Goal: Information Seeking & Learning: Learn about a topic

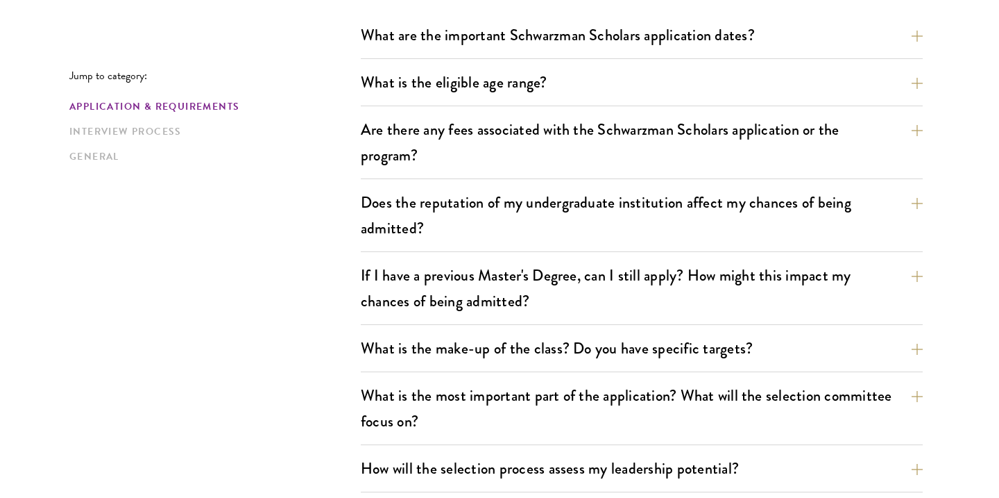
scroll to position [442, 0]
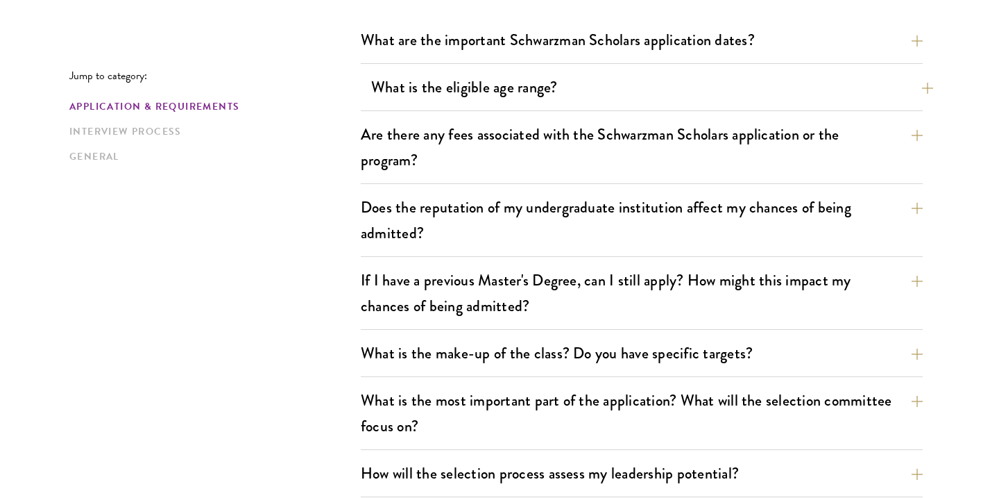
click at [432, 81] on button "What is the eligible age range?" at bounding box center [652, 86] width 562 height 31
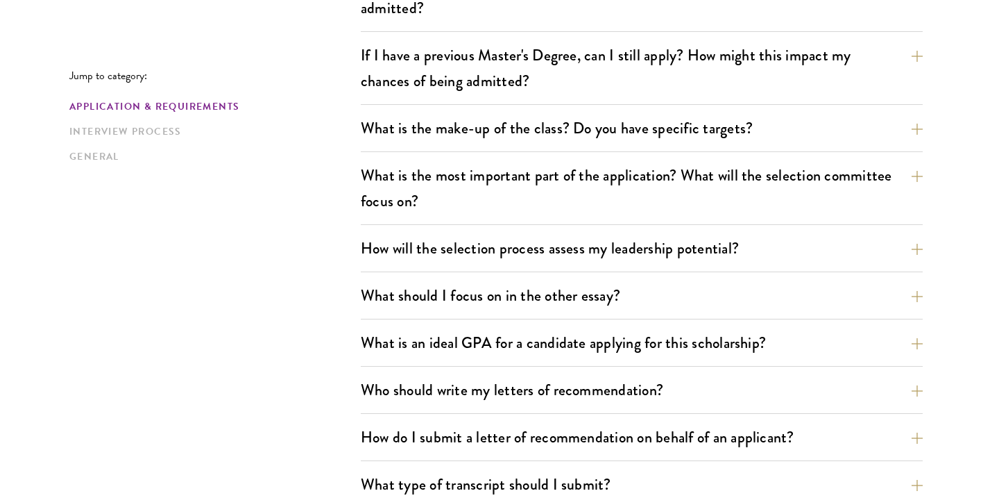
scroll to position [767, 0]
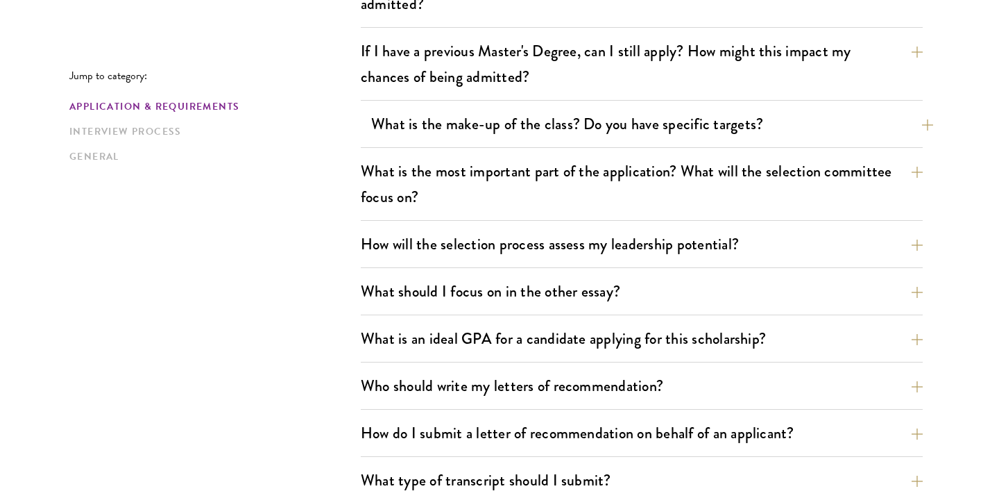
click at [416, 115] on button "What is the make-up of the class? Do you have specific targets?" at bounding box center [652, 123] width 562 height 31
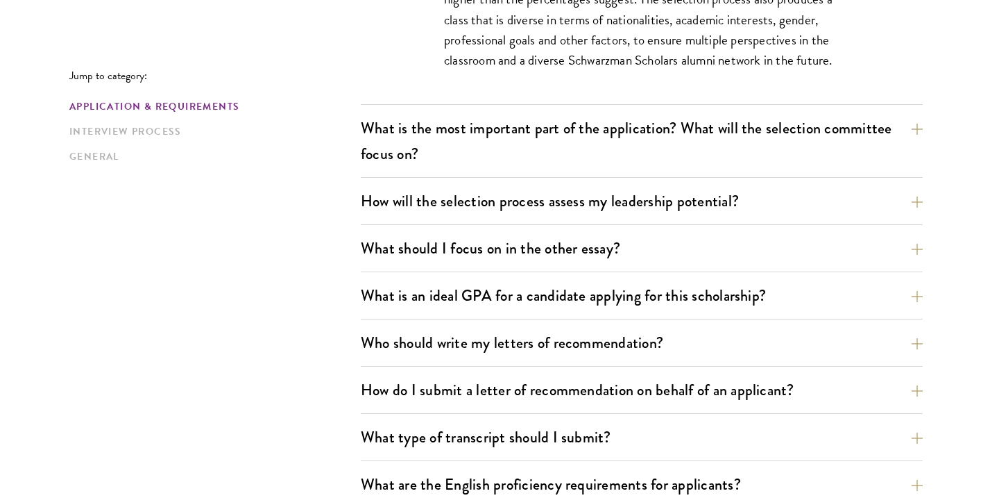
scroll to position [995, 0]
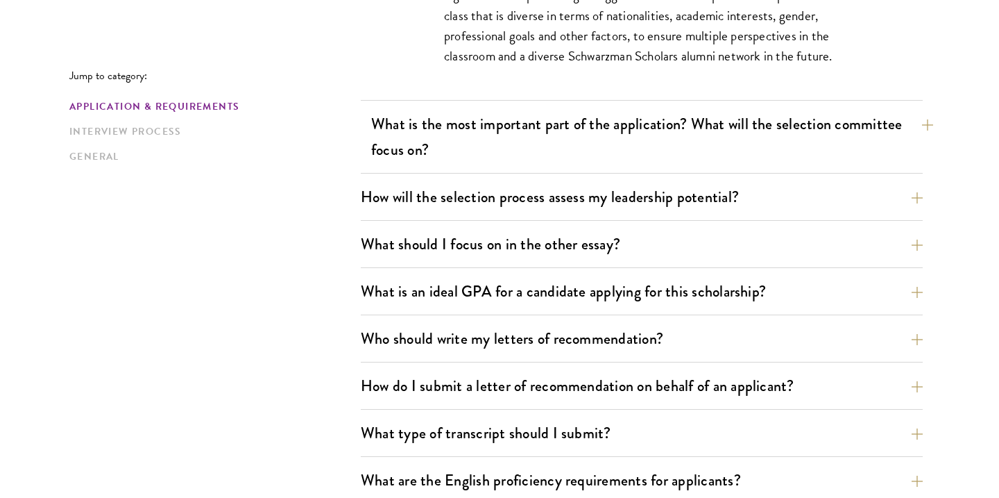
click at [402, 135] on button "What is the most important part of the application? What will the selection com…" at bounding box center [652, 136] width 562 height 57
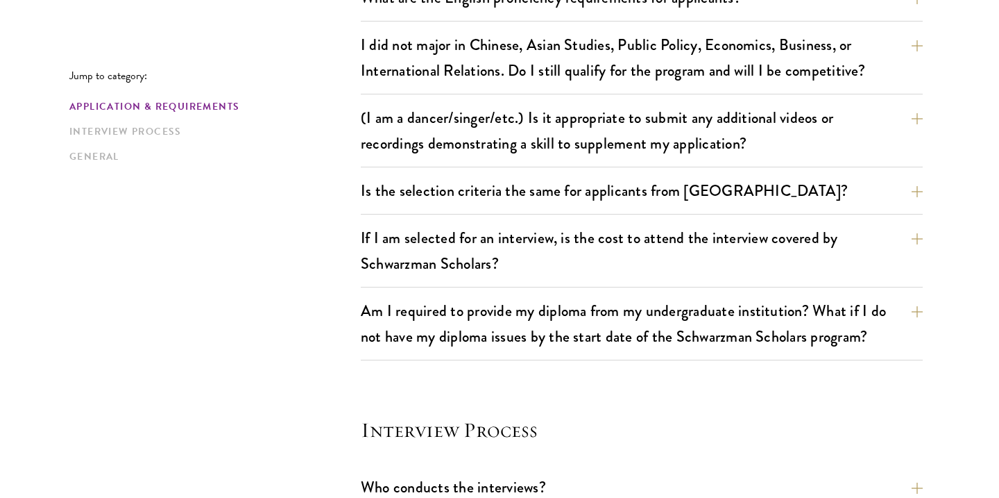
scroll to position [1400, 0]
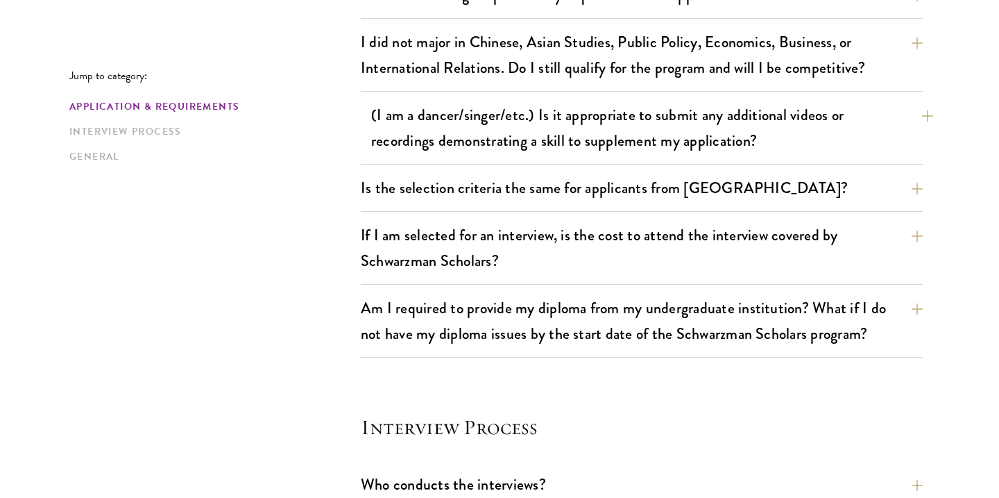
click at [425, 115] on button "(I am a dancer/singer/etc.) Is it appropriate to submit any additional videos o…" at bounding box center [652, 127] width 562 height 57
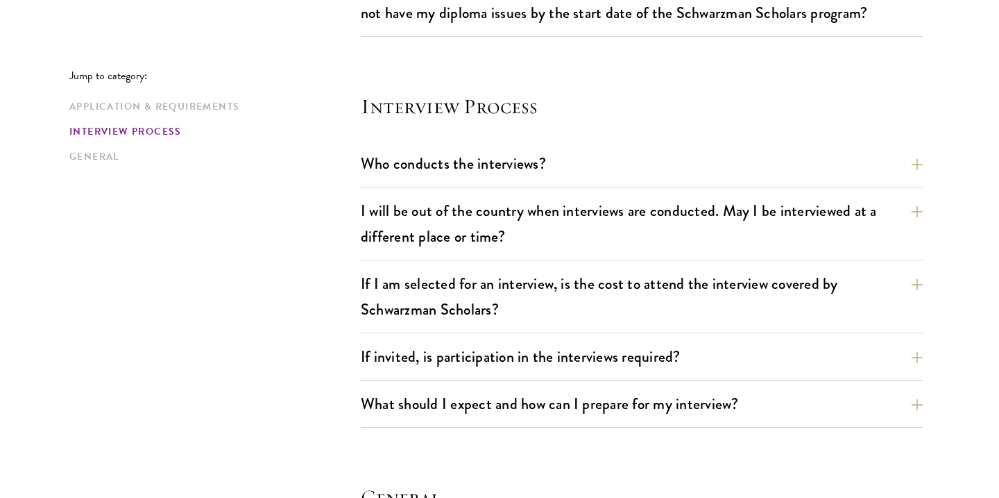
scroll to position [1679, 0]
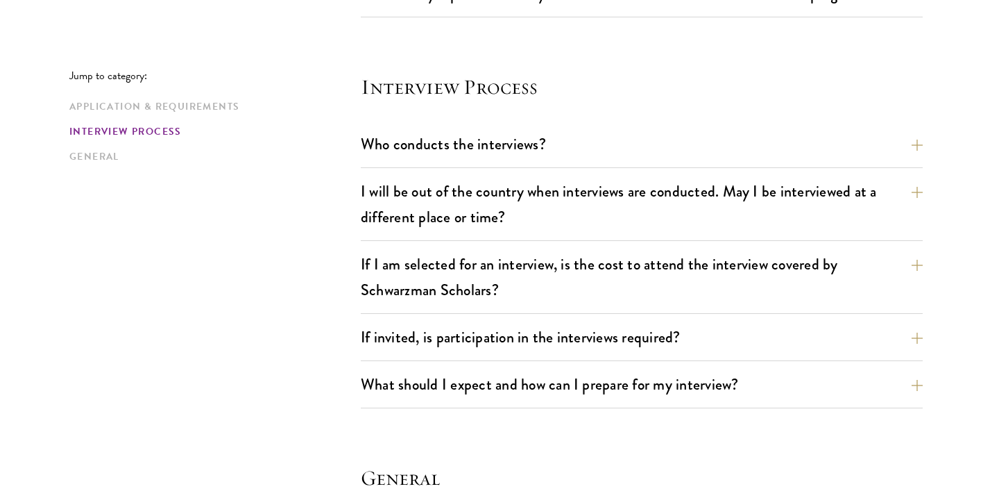
click at [360, 151] on div "Application & Requirements Interview Process General" at bounding box center [214, 131] width 291 height 65
click at [397, 142] on button "Who conducts the interviews?" at bounding box center [652, 143] width 562 height 31
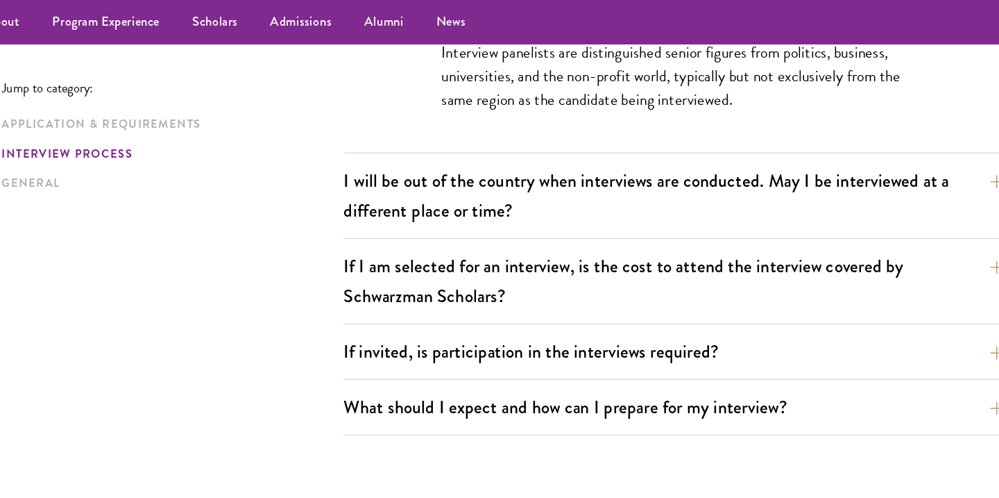
scroll to position [1673, 0]
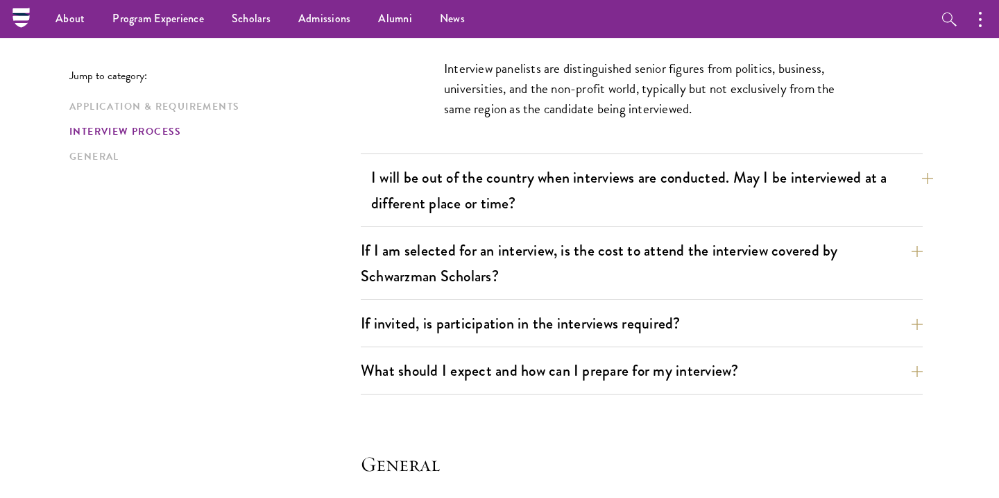
click at [466, 209] on button "I will be out of the country when interviews are conducted. May I be interviewe…" at bounding box center [652, 190] width 562 height 57
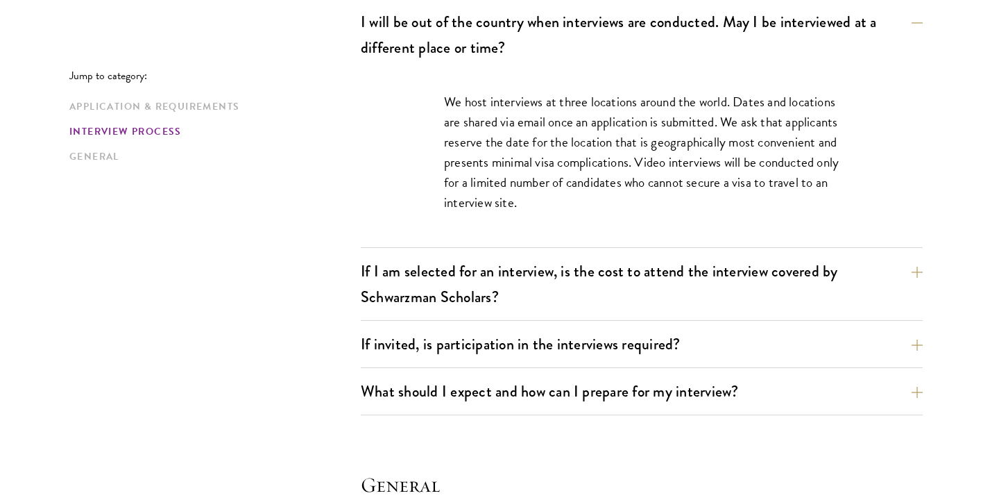
scroll to position [1715, 0]
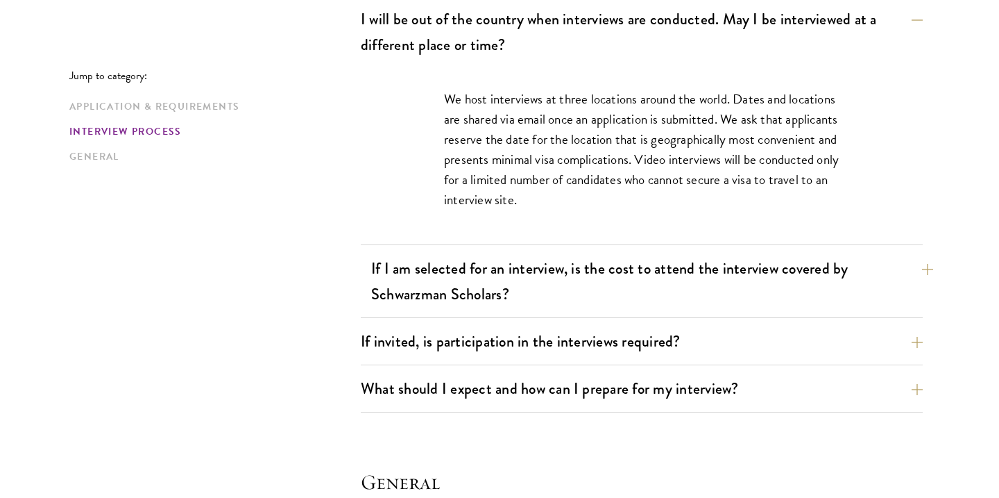
click at [446, 287] on button "If I am selected for an interview, is the cost to attend the interview covered …" at bounding box center [652, 281] width 562 height 57
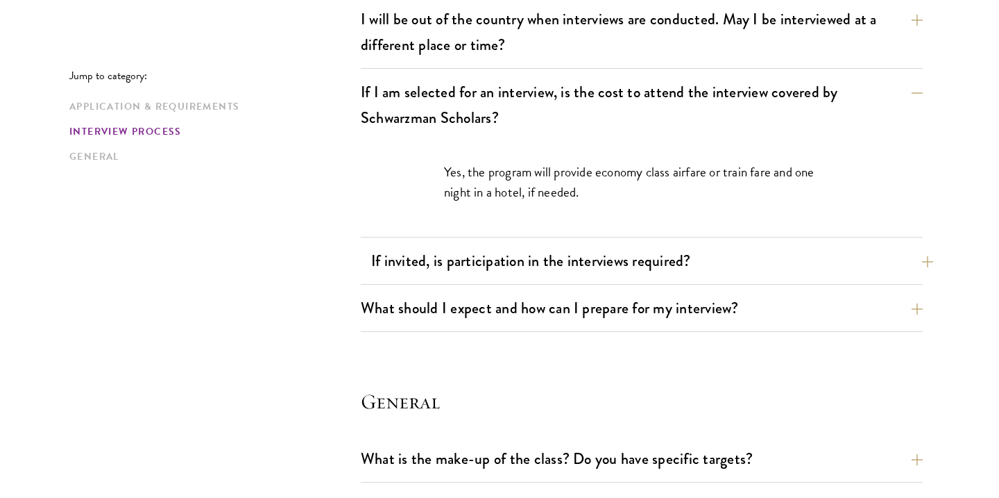
click at [437, 269] on button "If invited, is participation in the interviews required?" at bounding box center [652, 260] width 562 height 31
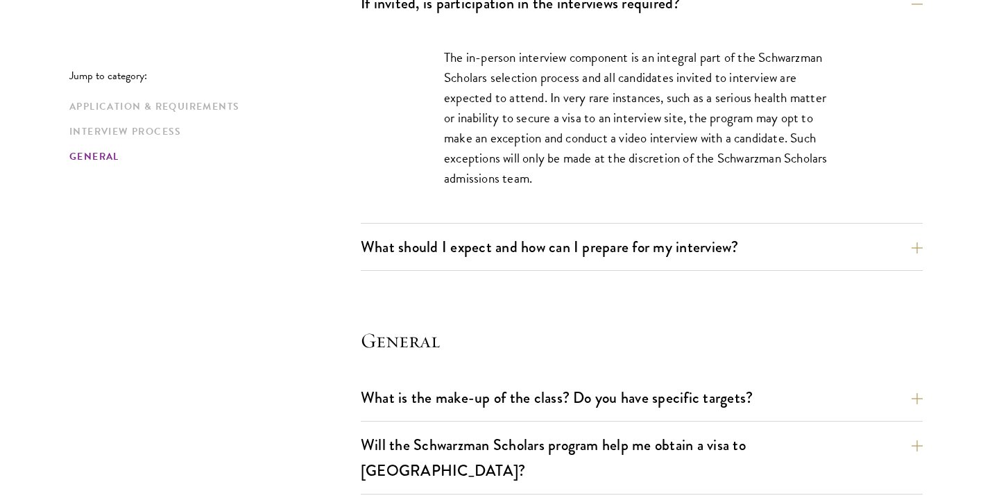
scroll to position [1880, 0]
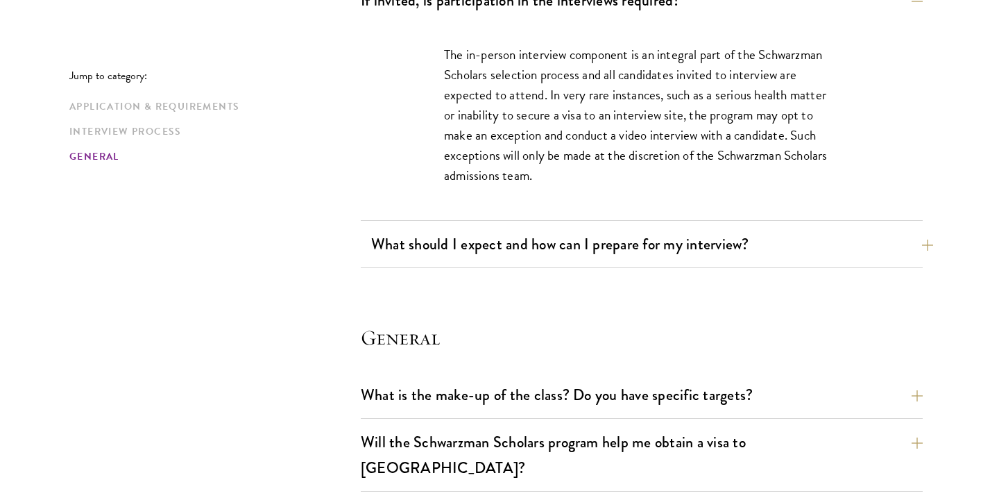
click at [425, 253] on button "What should I expect and how can I prepare for my interview?" at bounding box center [652, 243] width 562 height 31
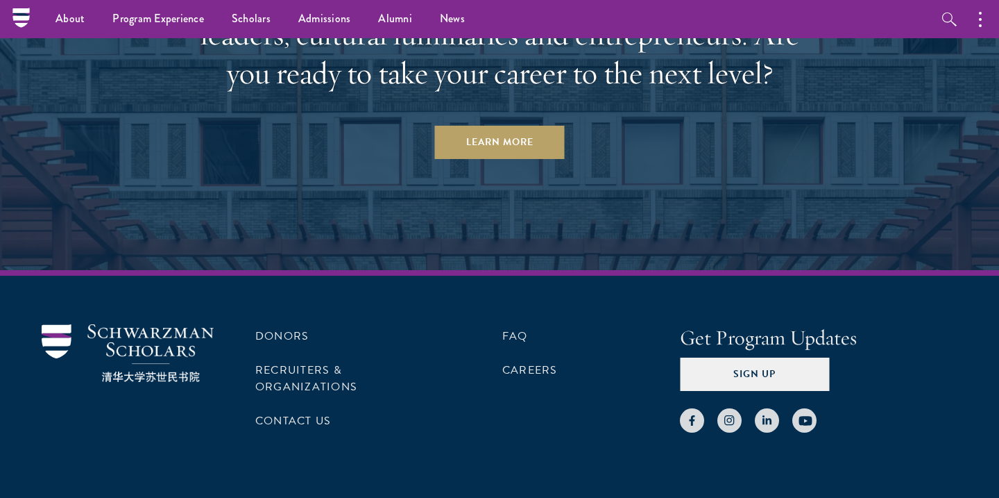
scroll to position [4556, 0]
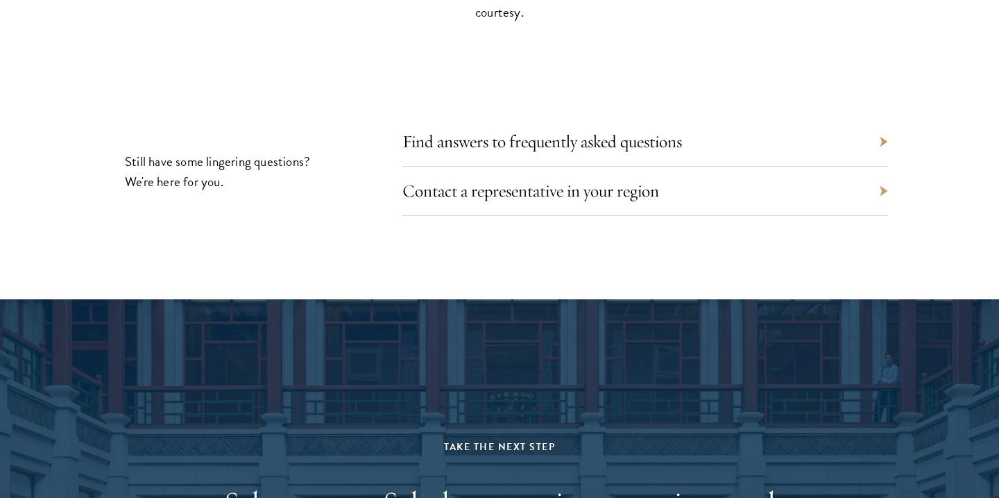
scroll to position [6290, 0]
click at [413, 167] on div "Contact a representative in your region" at bounding box center [645, 191] width 486 height 49
click at [415, 180] on link "Contact a representative in your region" at bounding box center [541, 191] width 257 height 22
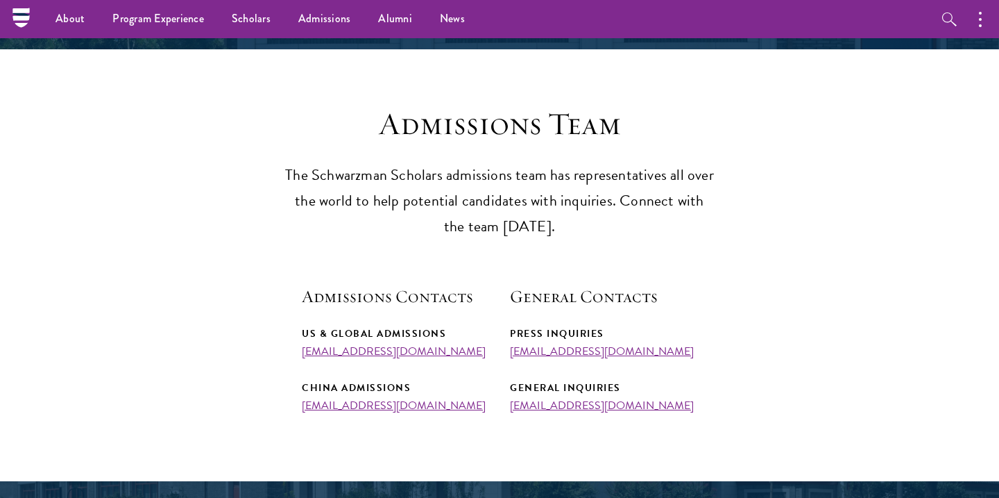
scroll to position [280, 0]
